Goal: Complete application form

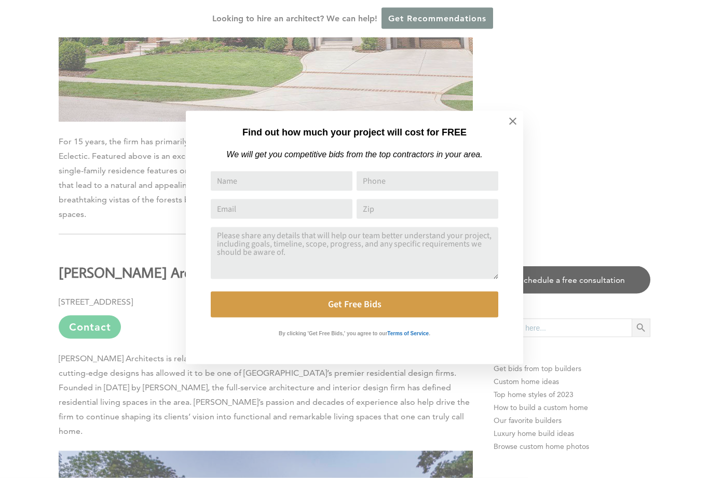
scroll to position [2612, 0]
click at [511, 120] on icon at bounding box center [512, 121] width 7 height 7
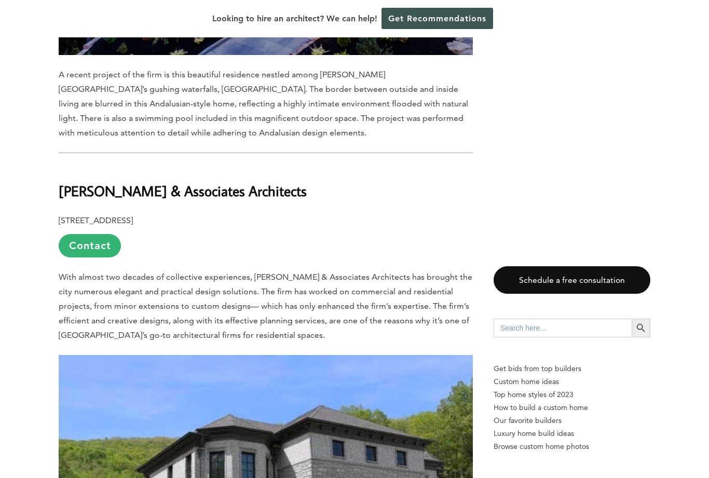
scroll to position [3228, 0]
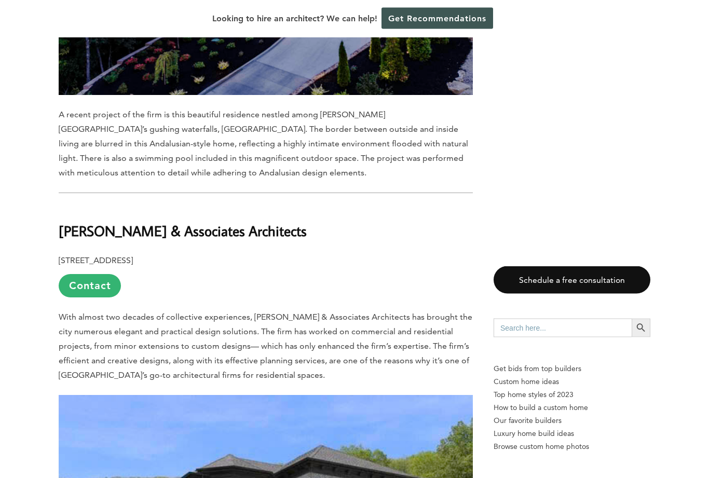
click at [97, 313] on span "With almost two decades of collective experiences, [PERSON_NAME] & Associates A…" at bounding box center [266, 347] width 414 height 68
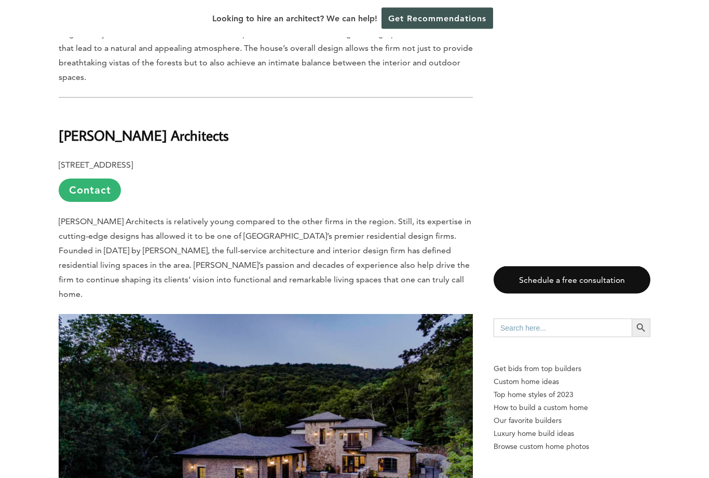
scroll to position [2748, 0]
click at [89, 179] on link "Contact" at bounding box center [90, 190] width 62 height 23
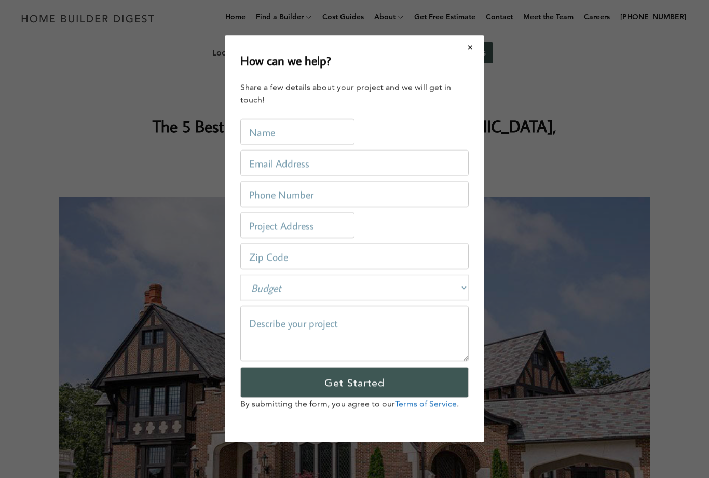
scroll to position [0, 0]
click at [458, 282] on select "Budget Less than $100,000 $100,000-$250,000 $250,000-$500,000 $500,000-$1 Milli…" at bounding box center [354, 288] width 228 height 26
click at [268, 125] on input "text" at bounding box center [297, 132] width 114 height 26
type input "[PERSON_NAME]"
type input "[EMAIL_ADDRESS][DOMAIN_NAME]"
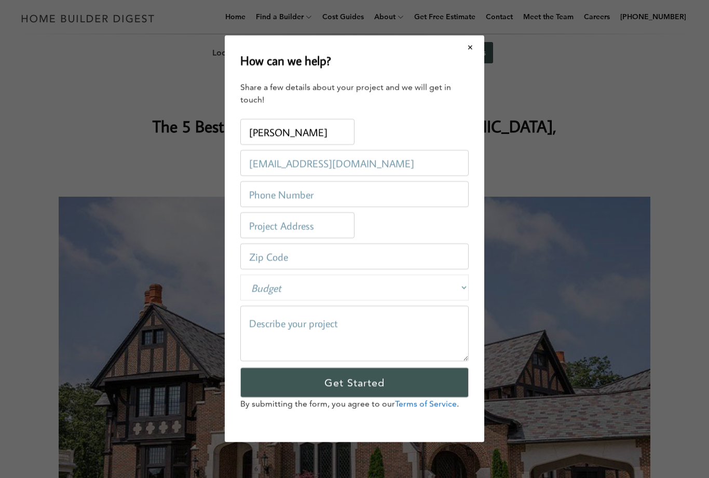
type input "2566792070"
type input "[STREET_ADDRESS]"
click at [276, 255] on input "number" at bounding box center [354, 257] width 228 height 26
type input "35803"
click at [264, 286] on select "Budget Less than $100,000 $100,000-$250,000 $250,000-$500,000 $500,000-$1 Milli…" at bounding box center [354, 288] width 228 height 26
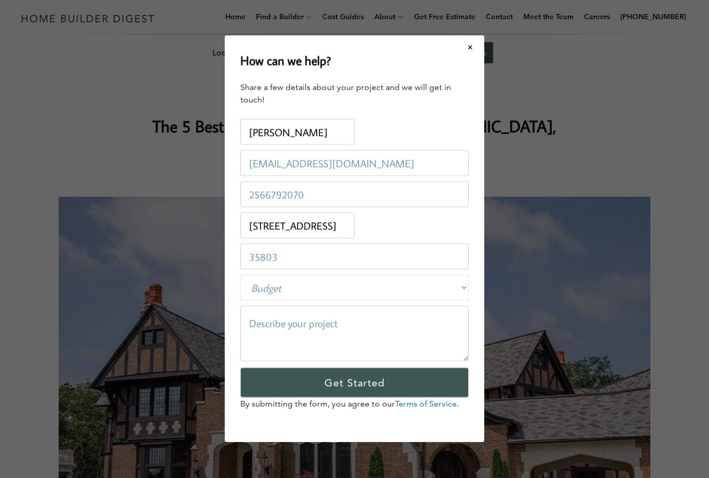
select select "1000000-9999999"
click at [281, 323] on textarea at bounding box center [354, 334] width 228 height 56
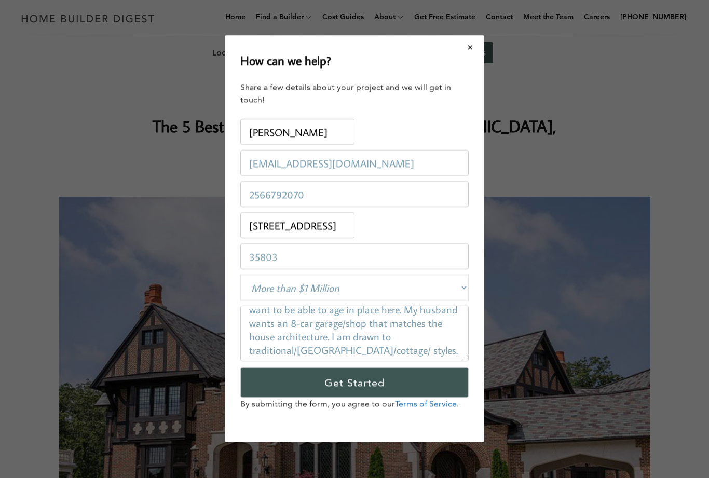
scroll to position [98, 0]
type textarea "We bought 6.2 acres on [GEOGRAPHIC_DATA]. We are wanting to build our dream hom…"
click at [385, 384] on input "Get Started" at bounding box center [354, 383] width 228 height 30
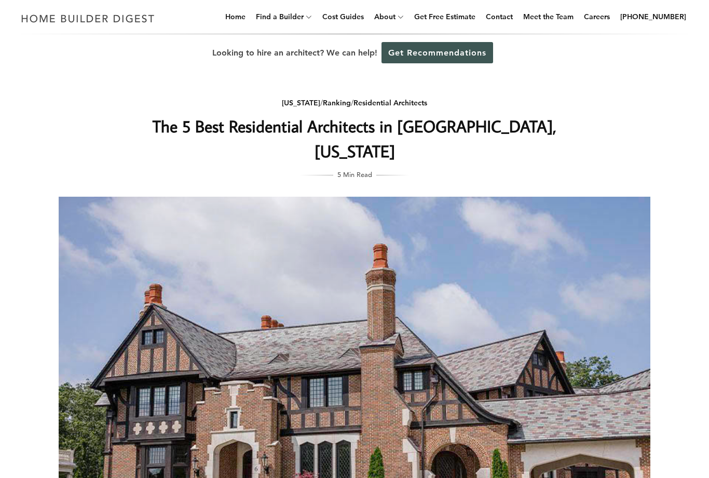
click at [473, 193] on div "[US_STATE] / Ranking / Residential Architects The 5 Best Residential Architects…" at bounding box center [354, 356] width 625 height 569
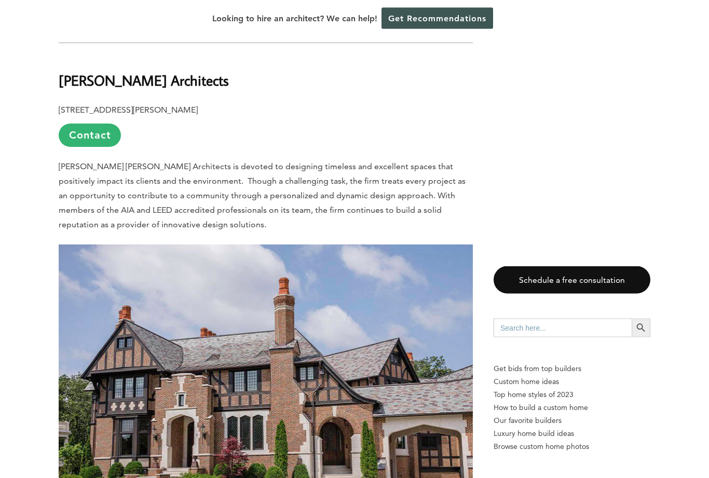
scroll to position [2176, 0]
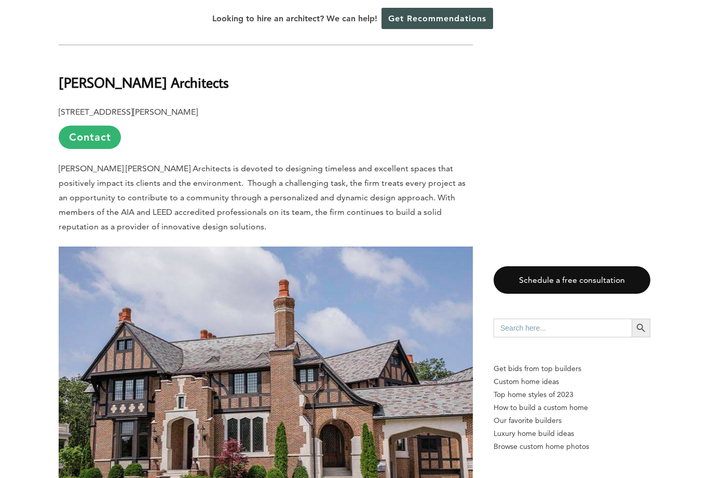
click at [94, 126] on link "Contact" at bounding box center [90, 137] width 62 height 23
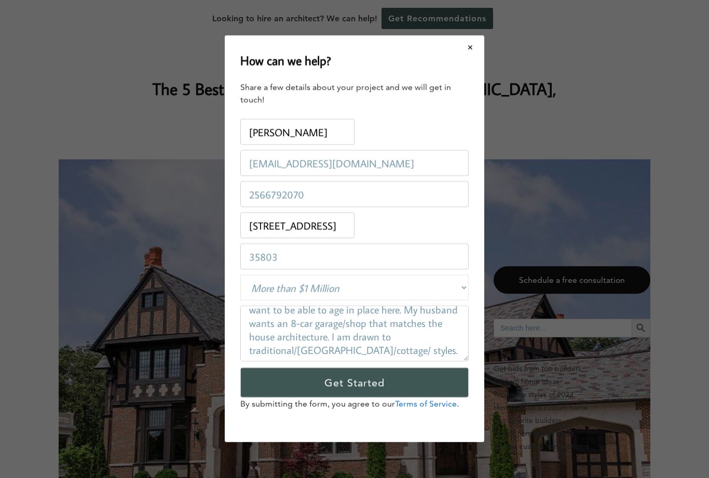
scroll to position [0, 0]
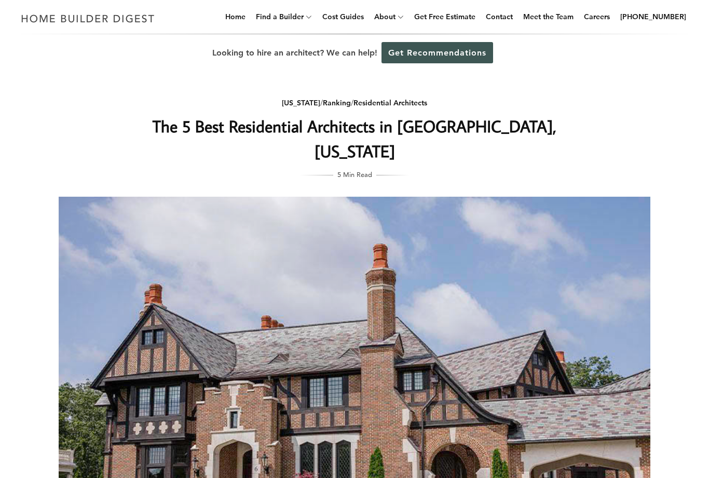
click at [472, 45] on link "Get Recommendations" at bounding box center [438, 52] width 112 height 21
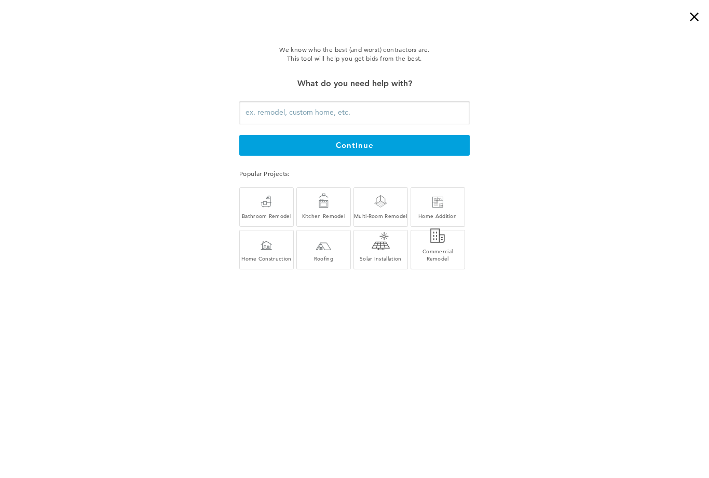
click at [694, 18] on div "×" at bounding box center [698, 10] width 21 height 21
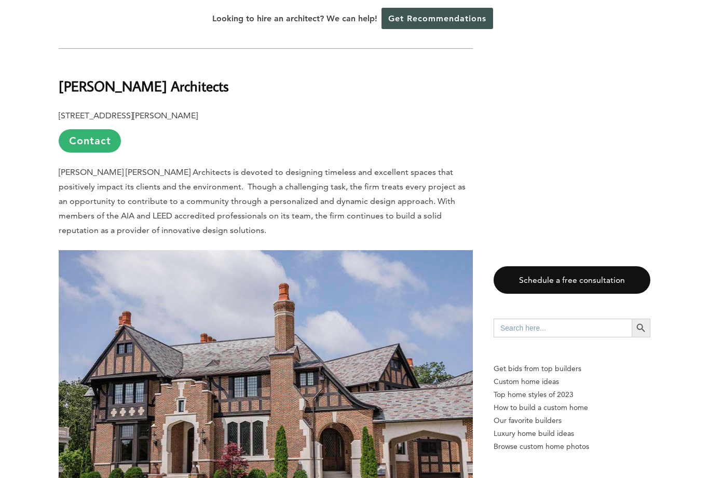
scroll to position [2172, 0]
click at [93, 130] on link "Contact" at bounding box center [90, 141] width 62 height 23
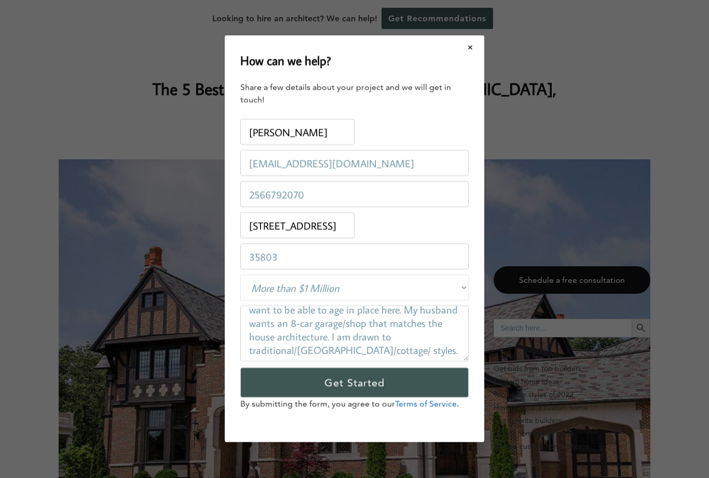
scroll to position [0, 0]
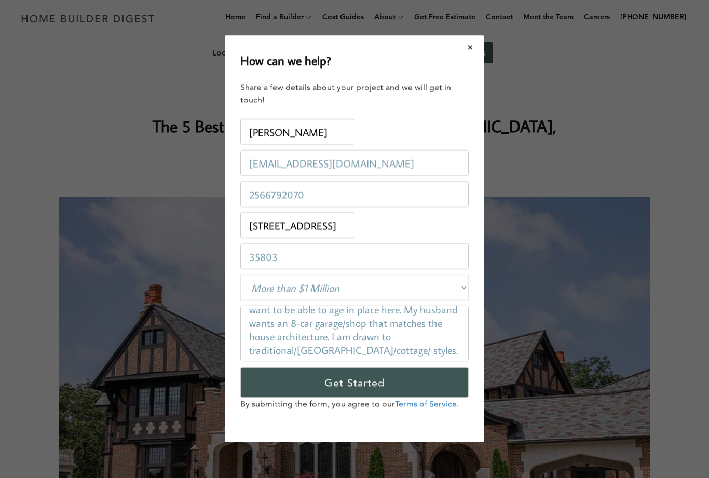
click at [416, 406] on link "Terms of Service" at bounding box center [426, 404] width 62 height 10
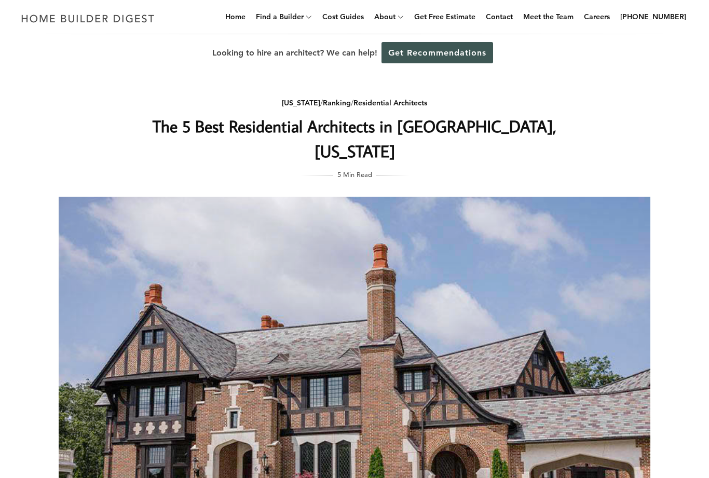
click at [472, 44] on link "Get Recommendations" at bounding box center [438, 52] width 112 height 21
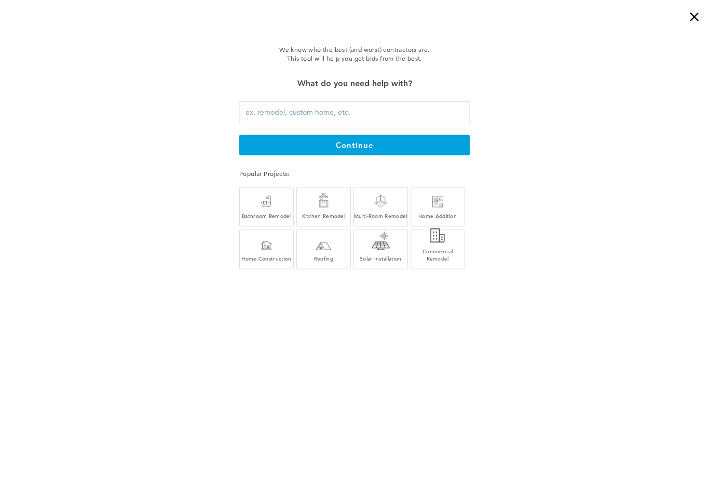
scroll to position [139, 0]
